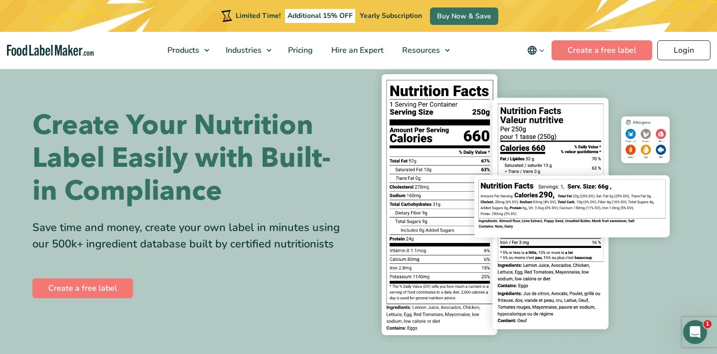
click at [540, 52] on icon "main navigation" at bounding box center [541, 50] width 7 height 7
click at [550, 86] on link "Español" at bounding box center [549, 84] width 27 height 10
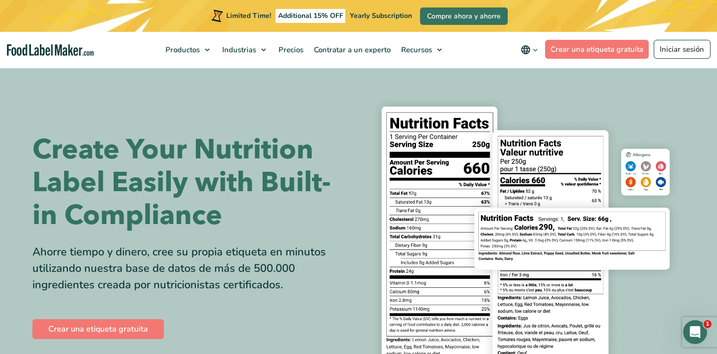
click at [527, 48] on icon "main navigation" at bounding box center [526, 50] width 12 height 12
click at [549, 82] on link "English" at bounding box center [542, 85] width 25 height 10
drag, startPoint x: 549, startPoint y: 82, endPoint x: 549, endPoint y: 69, distance: 13.0
click at [549, 81] on link "English" at bounding box center [542, 85] width 25 height 10
click at [549, 69] on span "Español" at bounding box center [543, 70] width 27 height 10
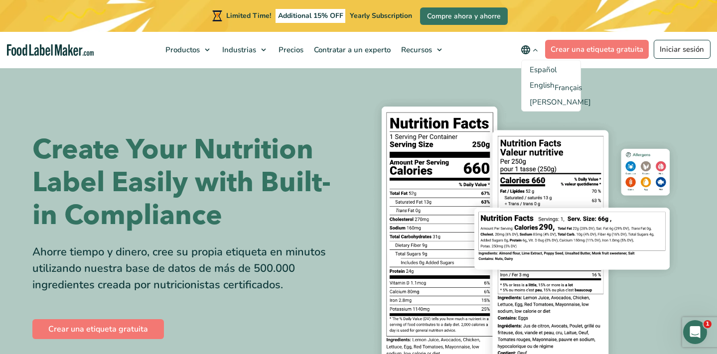
click at [0, 0] on input "Español" at bounding box center [0, 0] width 0 height 0
click at [549, 69] on span "Español" at bounding box center [543, 70] width 27 height 10
click at [0, 0] on input "Español" at bounding box center [0, 0] width 0 height 0
click at [549, 69] on span "Español" at bounding box center [543, 70] width 27 height 10
click at [0, 0] on input "Español" at bounding box center [0, 0] width 0 height 0
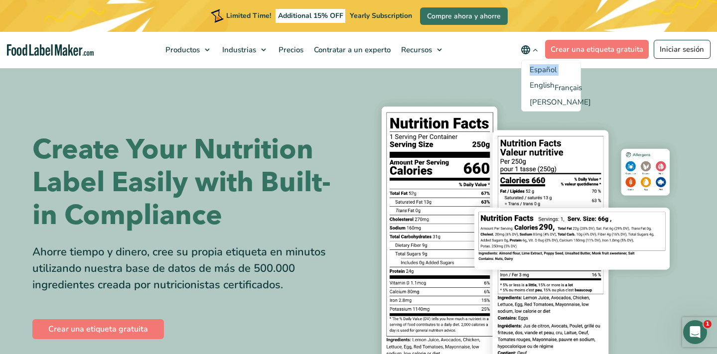
click at [549, 69] on span "Español" at bounding box center [543, 70] width 27 height 10
click at [0, 0] on input "Español" at bounding box center [0, 0] width 0 height 0
click at [549, 69] on span "Español" at bounding box center [543, 70] width 27 height 10
click at [0, 0] on input "Español" at bounding box center [0, 0] width 0 height 0
